Goal: Information Seeking & Learning: Learn about a topic

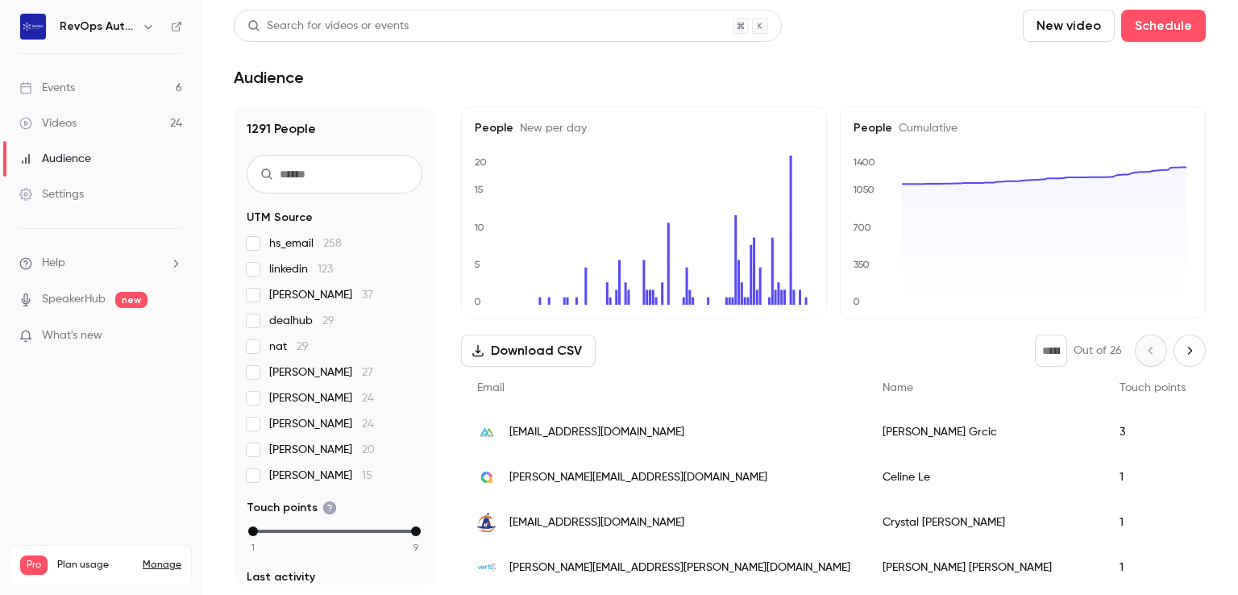
click at [73, 85] on div "Events" at bounding box center [47, 88] width 56 height 16
click at [76, 86] on link "Events 6" at bounding box center [100, 87] width 201 height 35
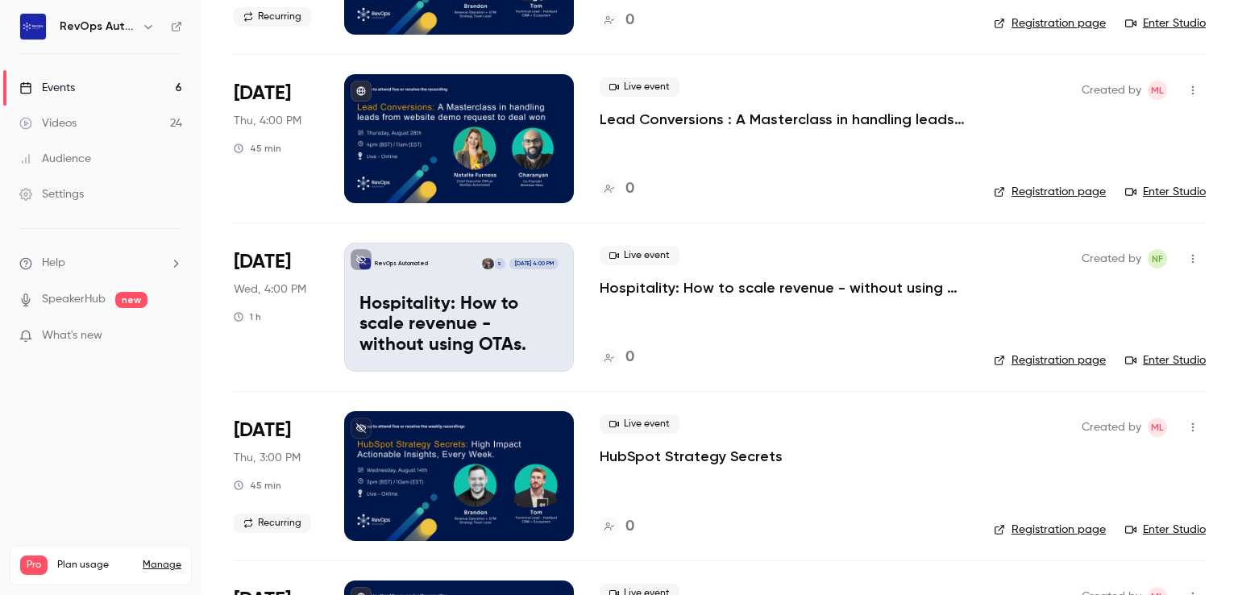
scroll to position [403, 0]
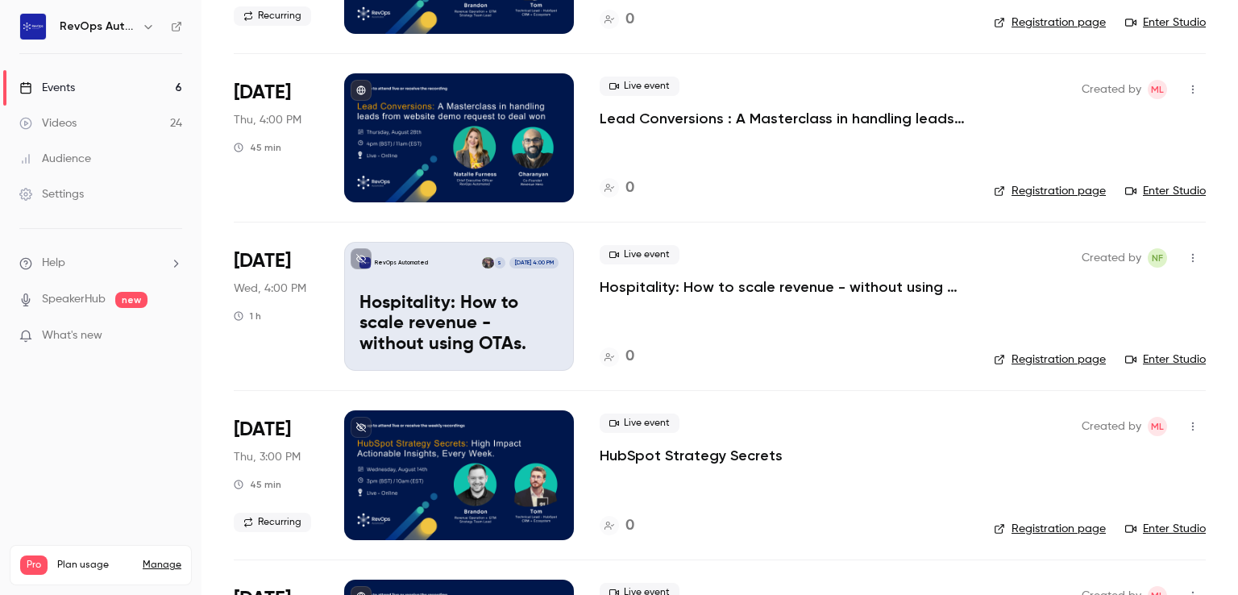
click at [502, 315] on p "Hospitality: How to scale revenue - without using OTAs." at bounding box center [458, 324] width 199 height 62
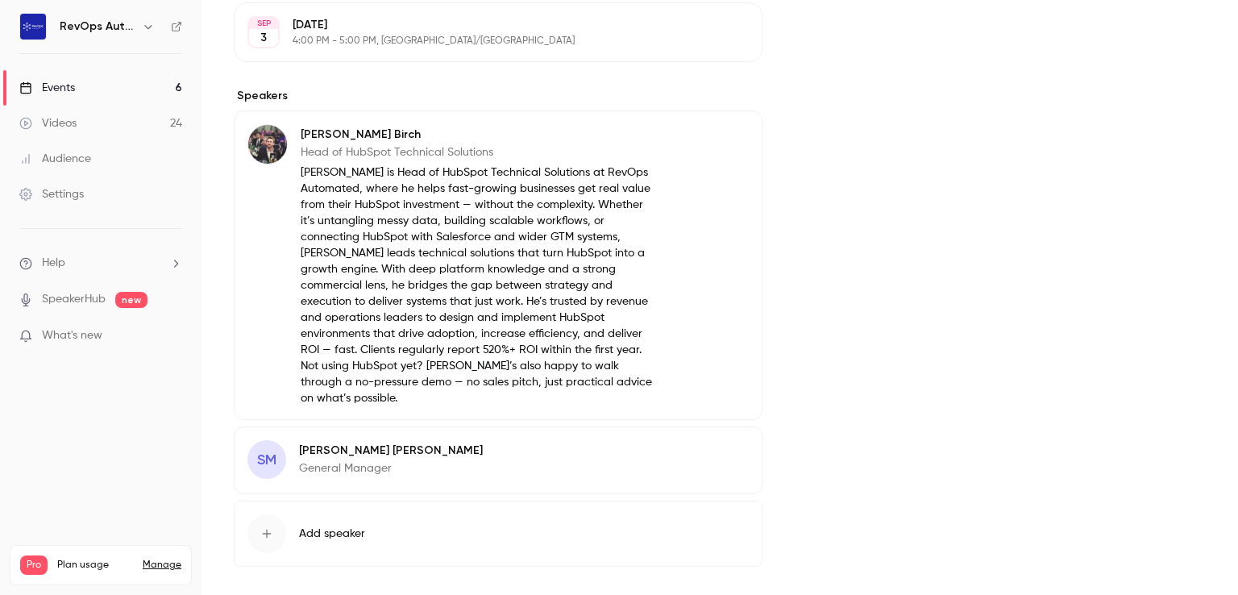
scroll to position [514, 0]
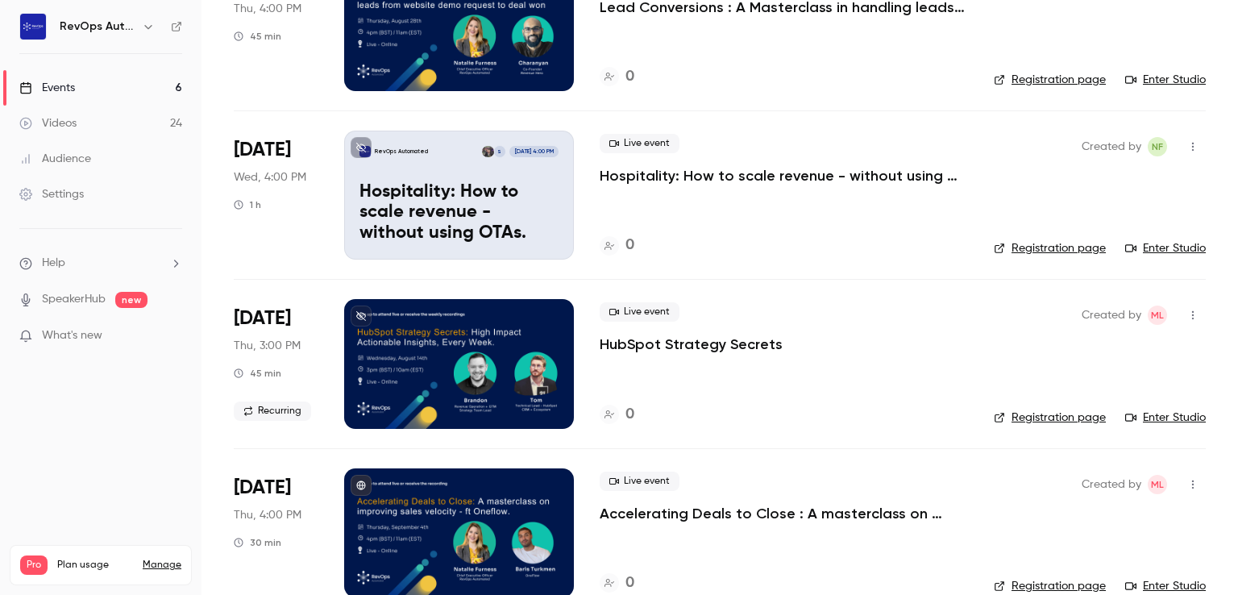
scroll to position [545, 0]
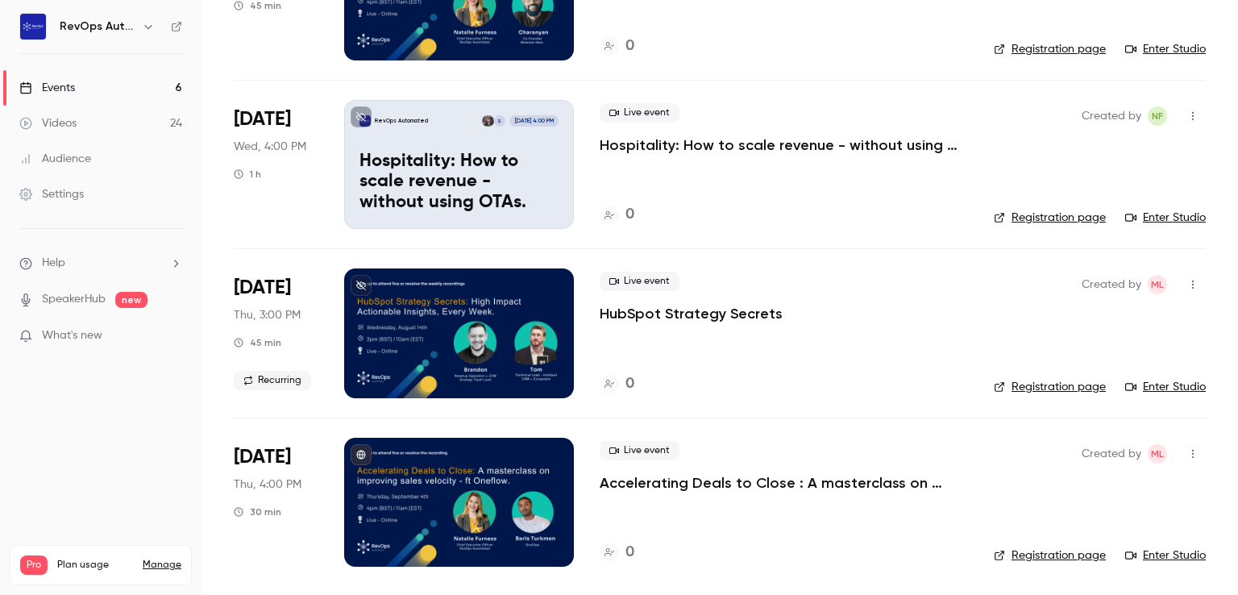
click at [689, 478] on p "Accelerating Deals to Close : A masterclass on improving sales velocity - ft On…" at bounding box center [783, 482] width 368 height 19
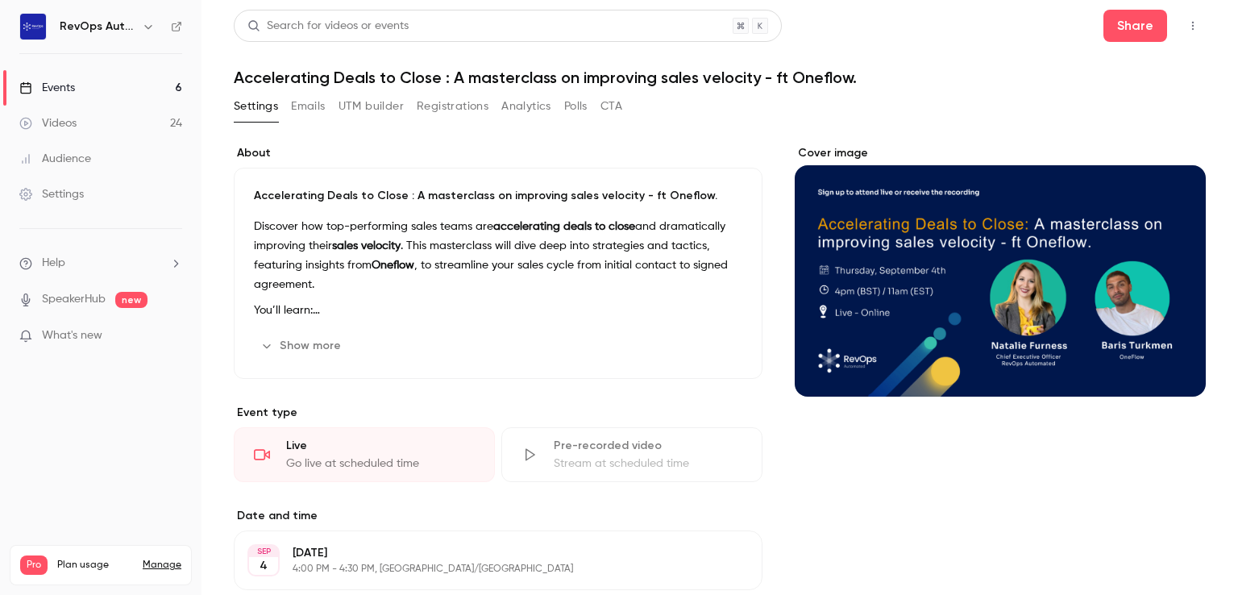
click at [310, 351] on button "Show more" at bounding box center [302, 346] width 97 height 26
